Goal: Leave review/rating: Share an evaluation or opinion about a product, service, or content

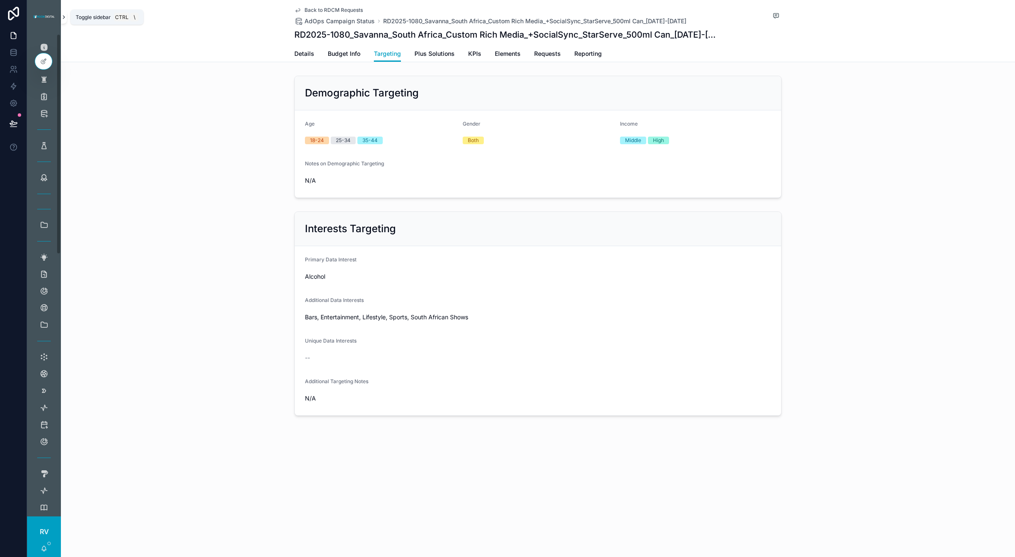
click at [66, 15] on icon "scrollable content" at bounding box center [64, 17] width 6 height 6
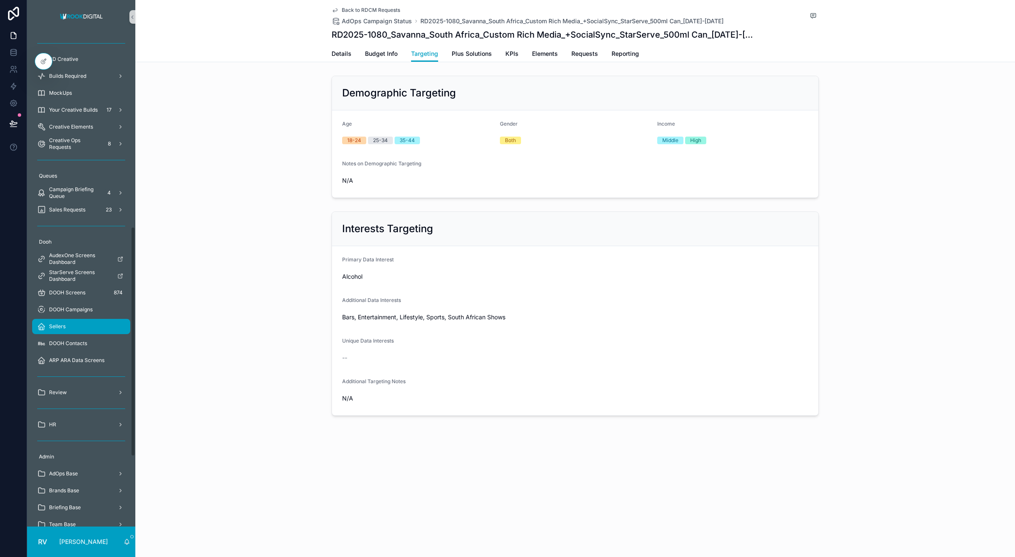
scroll to position [423, 0]
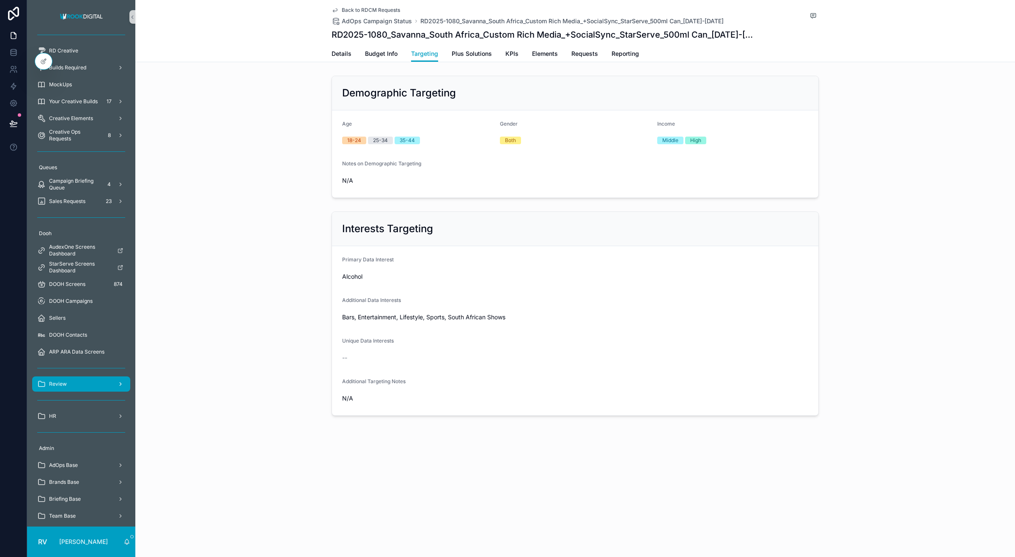
click at [79, 379] on div "Review" at bounding box center [81, 384] width 88 height 14
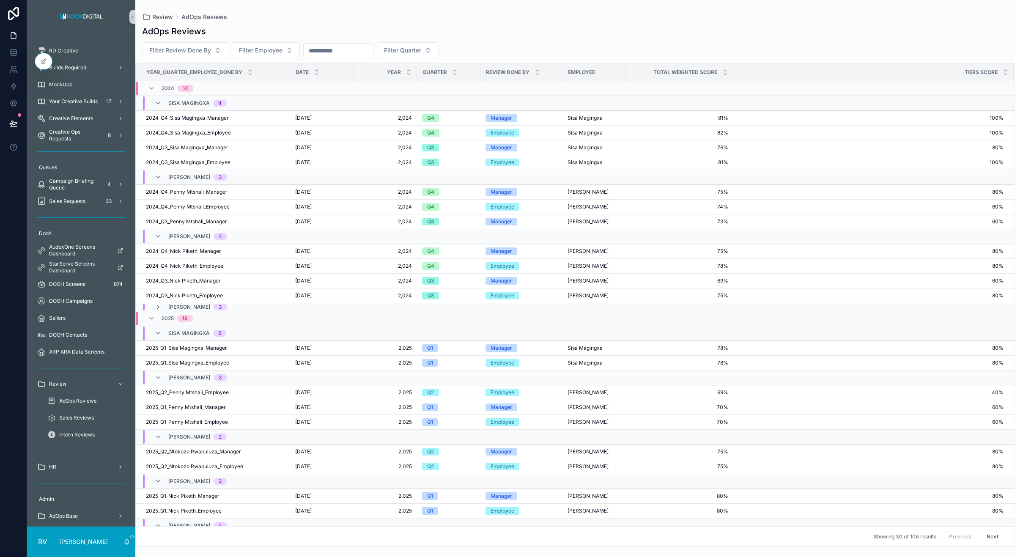
click at [80, 401] on span "AdOps Reviews" at bounding box center [77, 401] width 37 height 7
click at [343, 52] on input "scrollable content" at bounding box center [338, 51] width 69 height 12
click at [271, 52] on span "Filter Employee" at bounding box center [261, 50] width 44 height 8
type input "***"
click at [248, 84] on span "[PERSON_NAME]" at bounding box center [243, 85] width 49 height 8
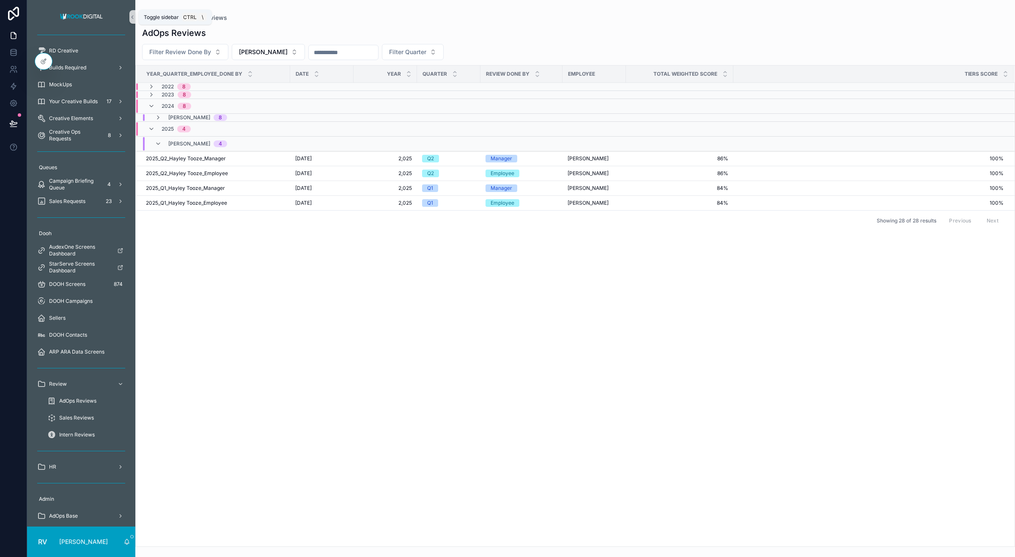
drag, startPoint x: 132, startPoint y: 16, endPoint x: 238, endPoint y: 86, distance: 126.7
click at [132, 17] on icon "scrollable content" at bounding box center [132, 17] width 6 height 6
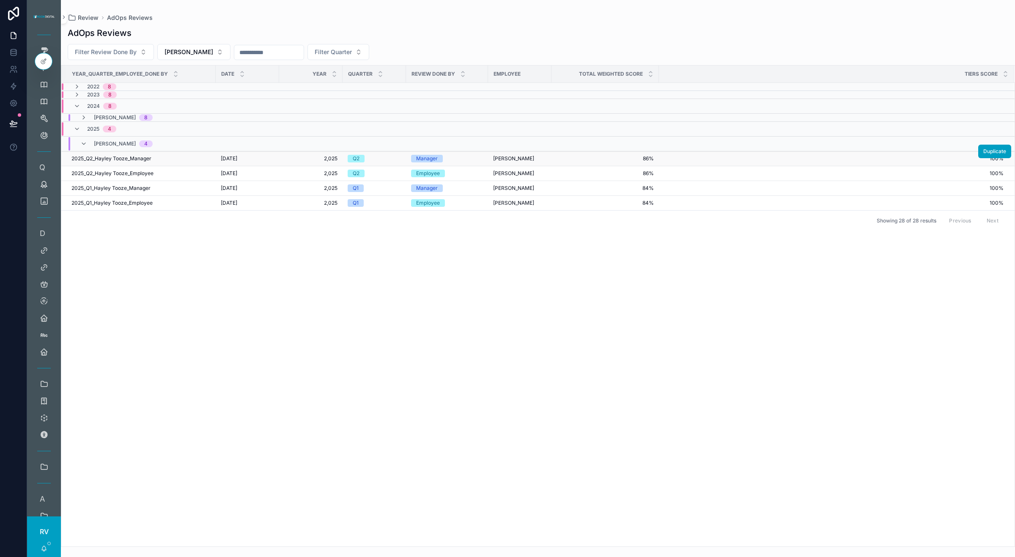
click at [343, 157] on span "100%" at bounding box center [831, 158] width 344 height 7
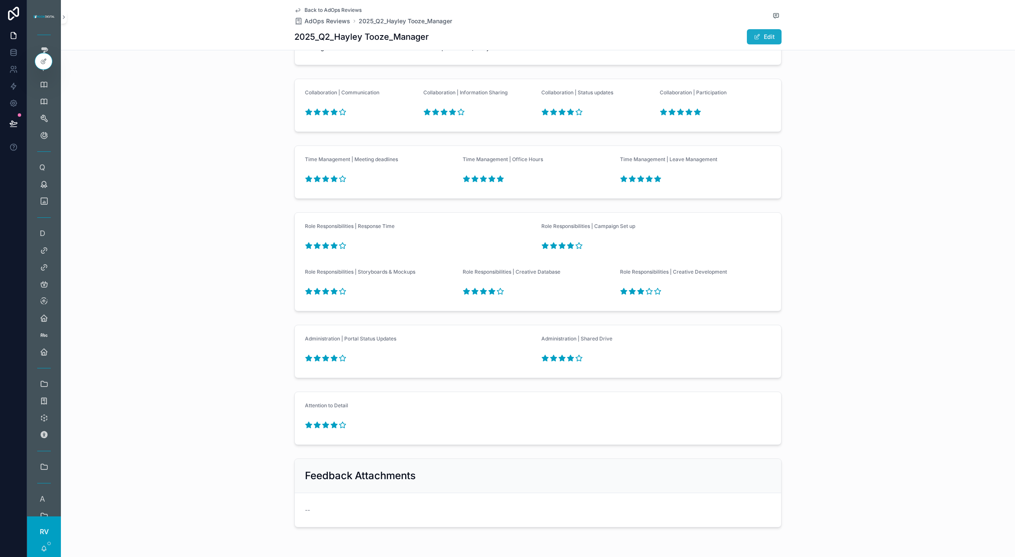
click at [343, 41] on button "Edit" at bounding box center [764, 36] width 35 height 15
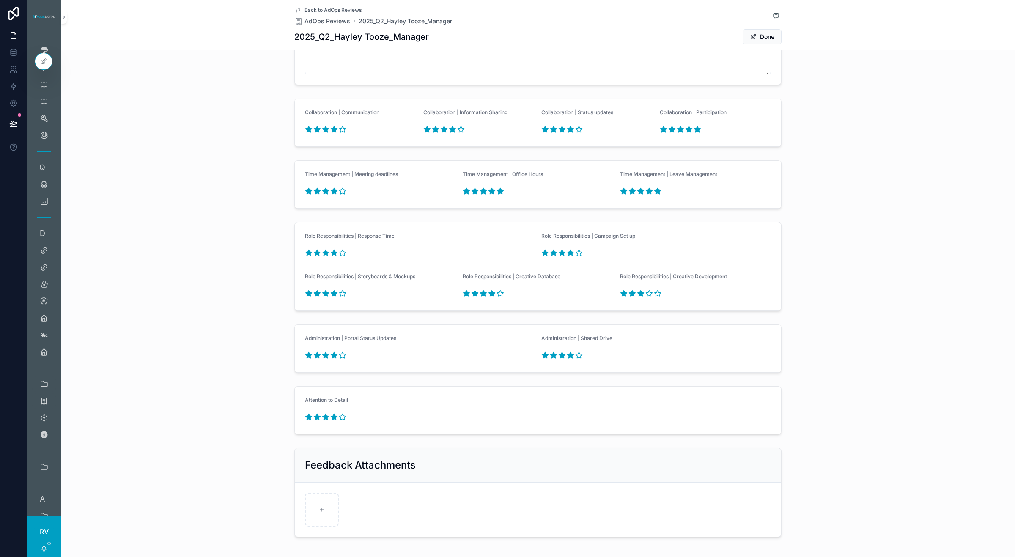
scroll to position [1229, 0]
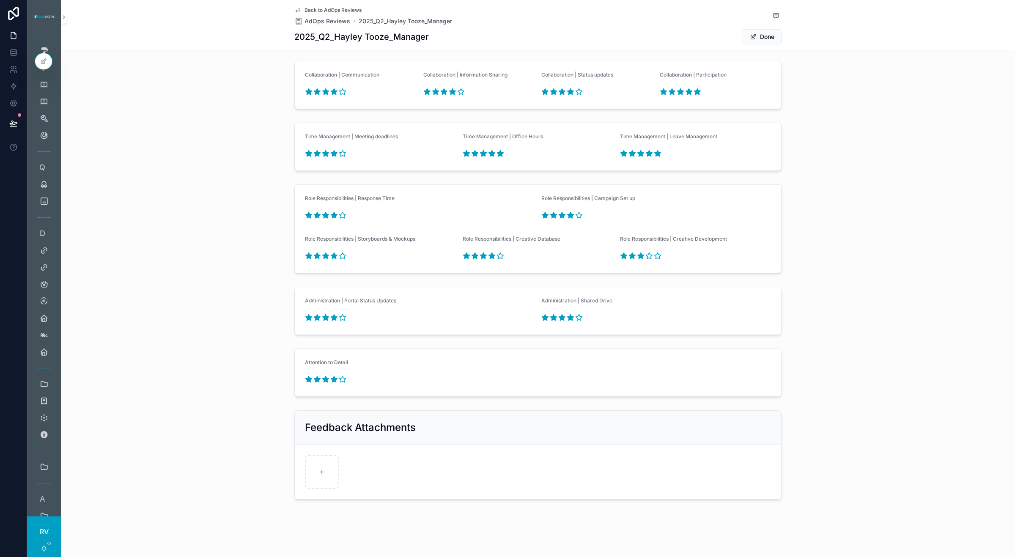
type textarea "**********"
click at [343, 253] on icon "scrollable content" at bounding box center [484, 256] width 8 height 8
click at [343, 38] on button "Done" at bounding box center [762, 36] width 39 height 15
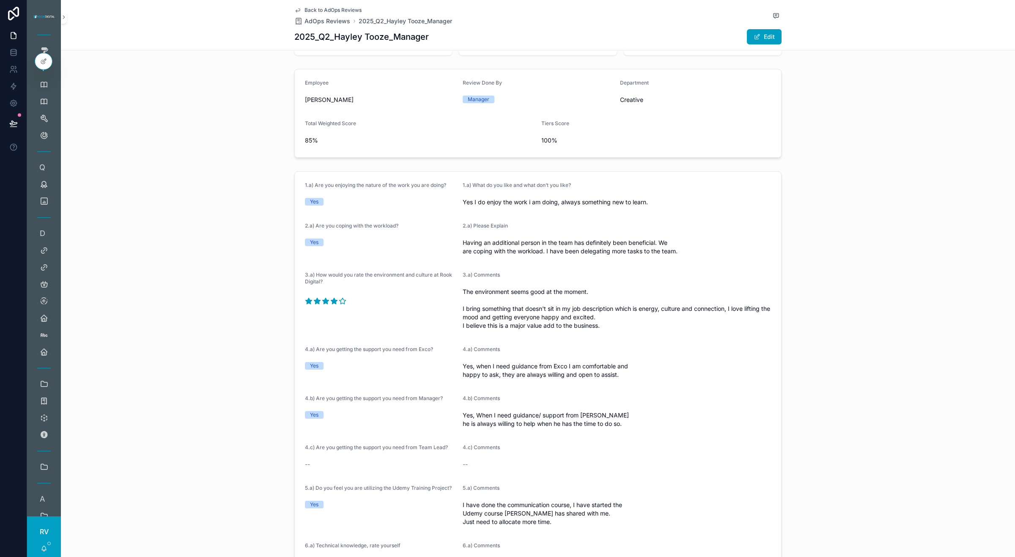
scroll to position [0, 0]
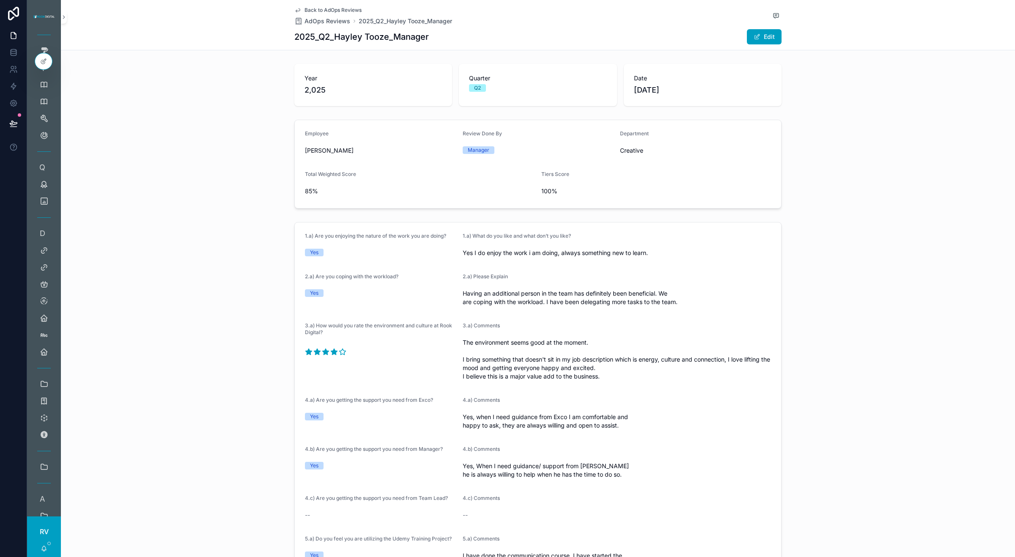
click at [314, 9] on span "Back to AdOps Reviews" at bounding box center [333, 10] width 57 height 7
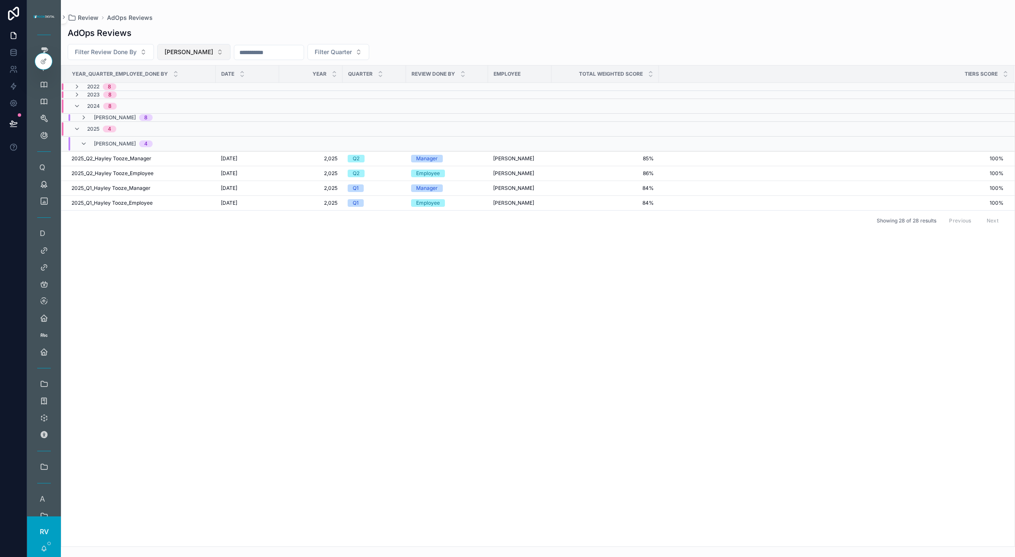
click at [203, 51] on button "[PERSON_NAME]" at bounding box center [193, 52] width 73 height 16
click at [176, 165] on span "[PERSON_NAME]" at bounding box center [165, 164] width 49 height 8
